Goal: Find contact information: Obtain details needed to contact an individual or organization

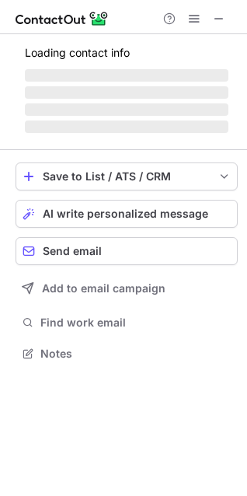
scroll to position [352, 247]
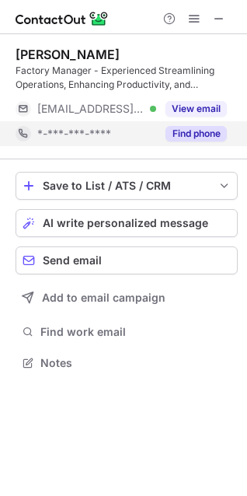
click at [187, 142] on div "Find phone" at bounding box center [191, 133] width 71 height 25
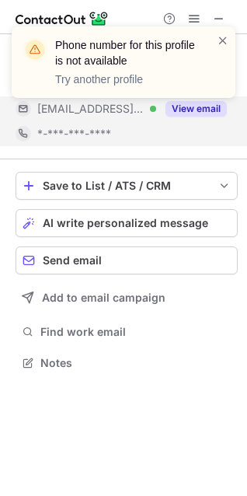
click at [196, 109] on div "Phone number for this profile is not available Try another profile" at bounding box center [123, 68] width 249 height 115
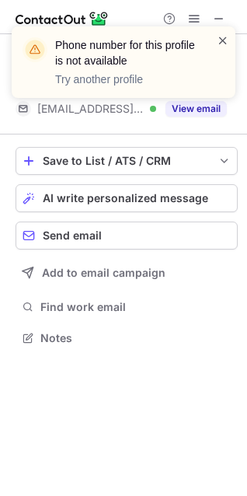
scroll to position [328, 247]
click at [222, 40] on span at bounding box center [223, 41] width 12 height 16
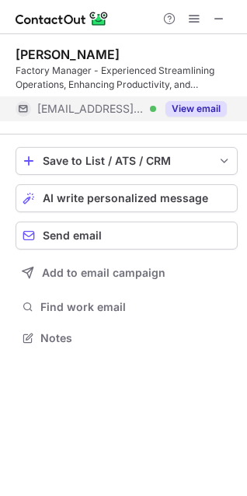
click at [201, 108] on button "View email" at bounding box center [196, 109] width 61 height 16
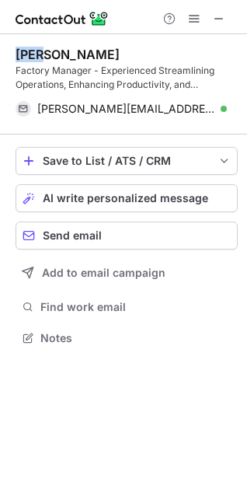
drag, startPoint x: 14, startPoint y: 56, endPoint x: 40, endPoint y: 60, distance: 26.0
click at [40, 60] on div "Arul Murugan Factory Manager - Experienced Streamlining Operations, Enhancing P…" at bounding box center [123, 198] width 247 height 328
copy div "Arul"
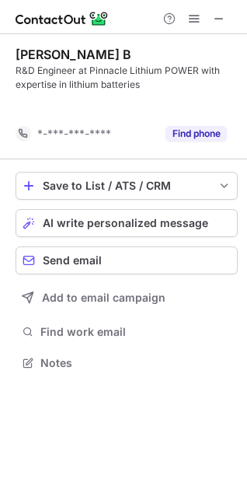
scroll to position [328, 247]
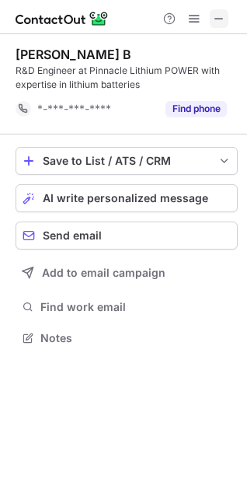
click at [213, 18] on span at bounding box center [219, 18] width 12 height 12
